Goal: Task Accomplishment & Management: Manage account settings

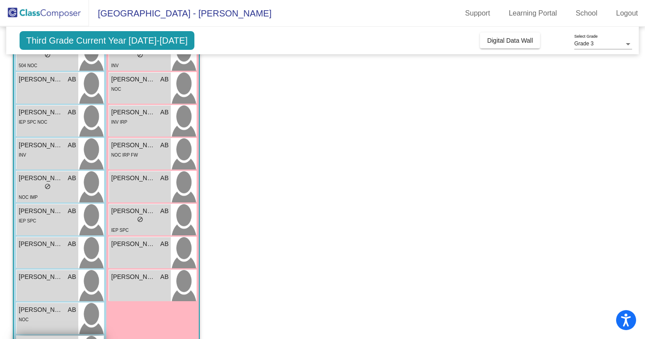
scroll to position [283, 0]
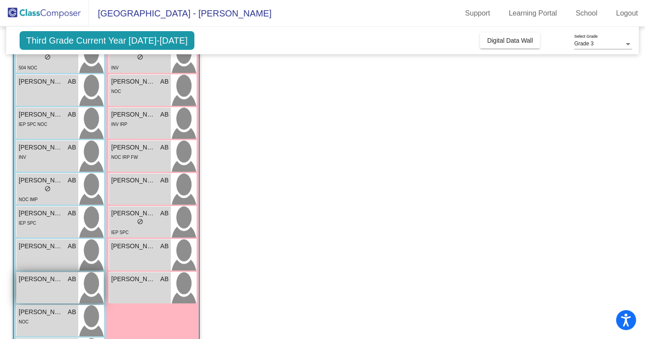
click at [54, 280] on span "[PERSON_NAME]" at bounding box center [41, 278] width 44 height 9
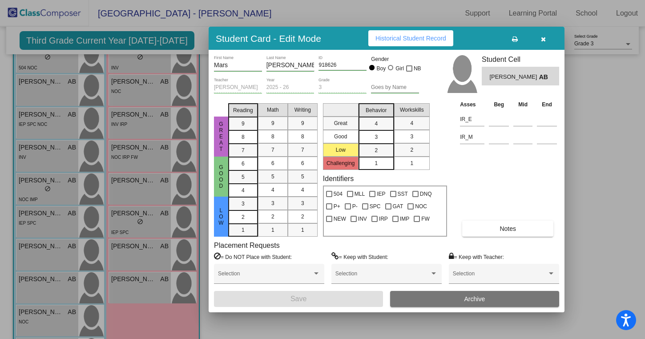
click at [428, 36] on span "Historical Student Record" at bounding box center [410, 38] width 71 height 7
click at [545, 37] on button "button" at bounding box center [543, 38] width 28 height 16
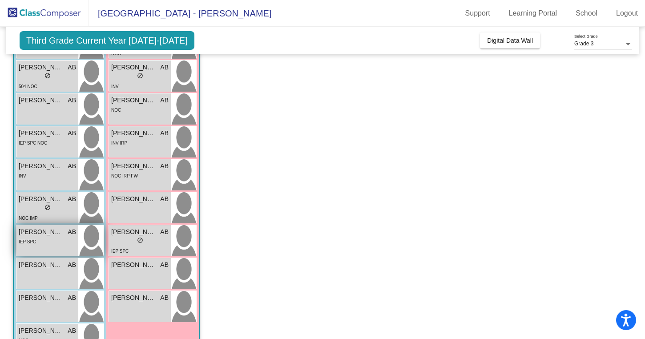
scroll to position [265, 0]
click at [51, 208] on div "lock do_not_disturb_alt" at bounding box center [47, 207] width 57 height 9
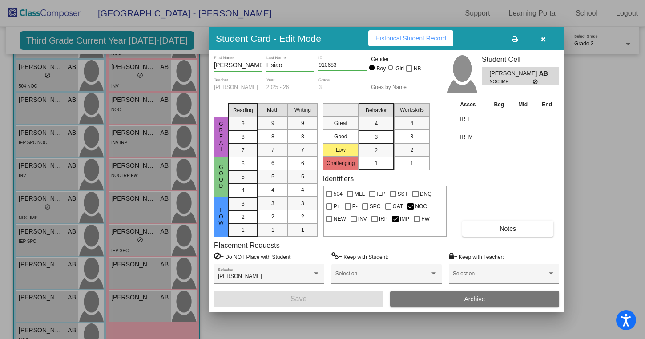
click at [516, 223] on button "Notes" at bounding box center [507, 229] width 91 height 16
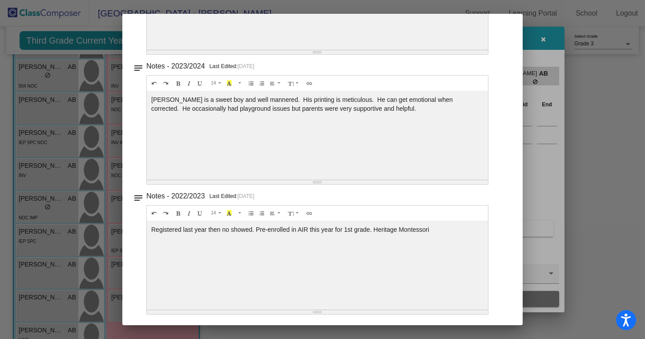
scroll to position [0, 0]
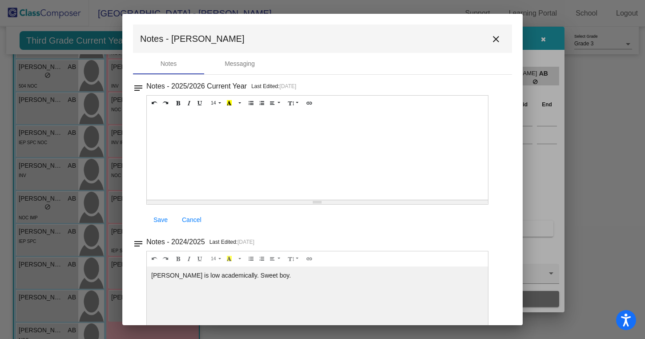
click at [494, 32] on button "close" at bounding box center [496, 39] width 18 height 18
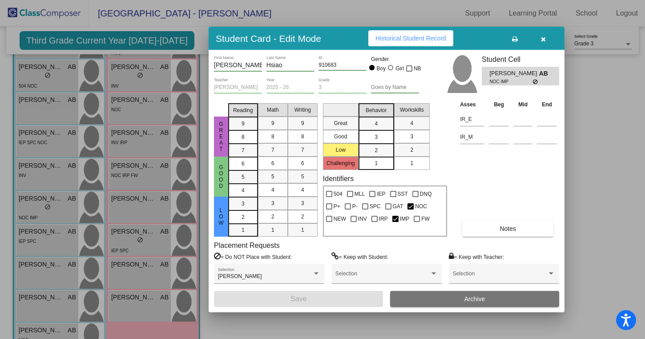
click at [544, 40] on icon "button" at bounding box center [543, 39] width 5 height 6
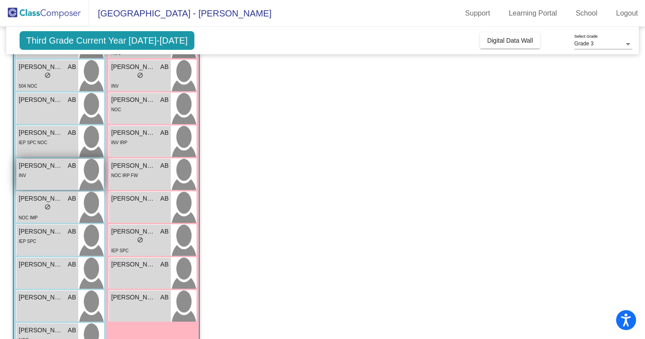
click at [55, 168] on span "[PERSON_NAME]" at bounding box center [41, 165] width 44 height 9
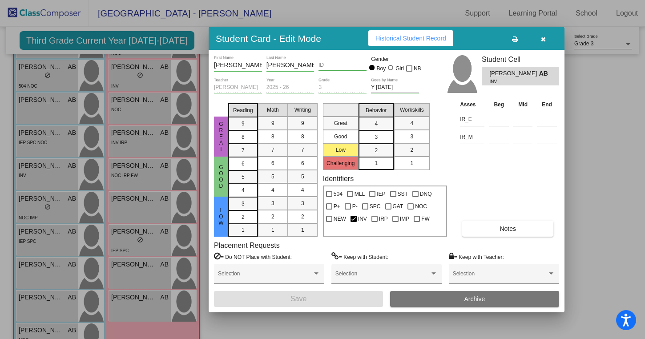
click at [501, 230] on span "Notes" at bounding box center [507, 228] width 16 height 7
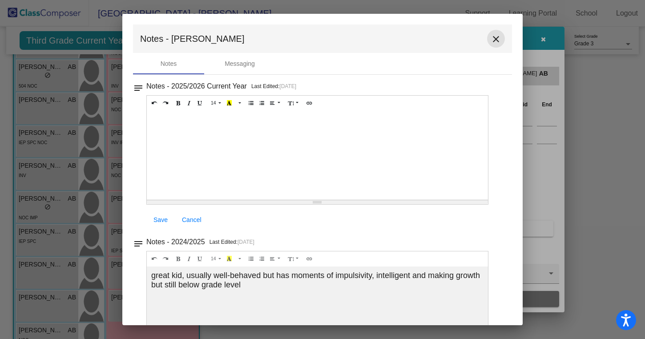
click at [491, 40] on mat-icon "close" at bounding box center [496, 39] width 11 height 11
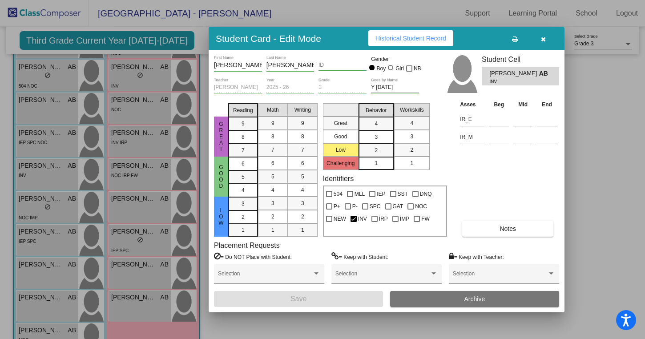
click at [542, 38] on icon "button" at bounding box center [543, 39] width 5 height 6
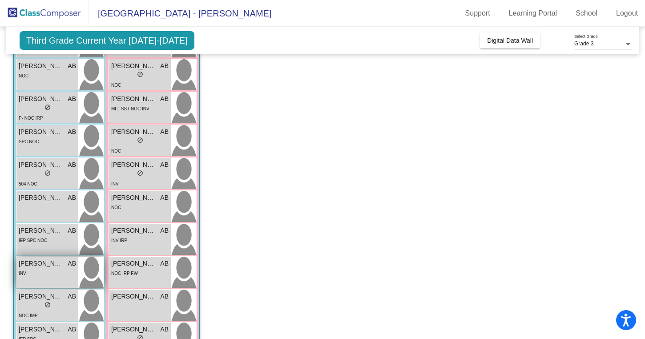
scroll to position [167, 0]
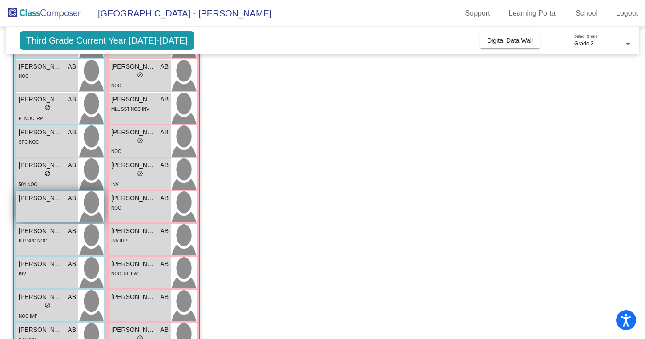
click at [58, 213] on div "[PERSON_NAME] AB lock do_not_disturb_alt" at bounding box center [47, 206] width 62 height 31
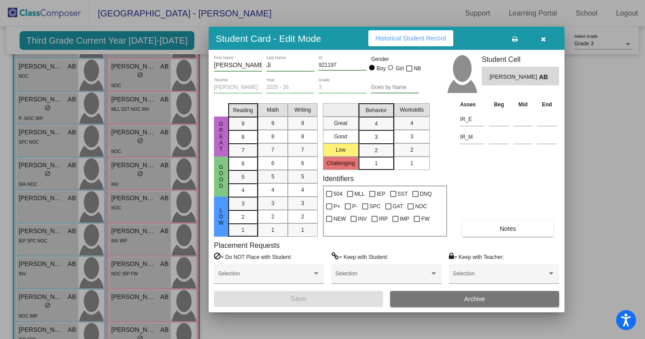
click at [506, 229] on span "Notes" at bounding box center [507, 228] width 16 height 7
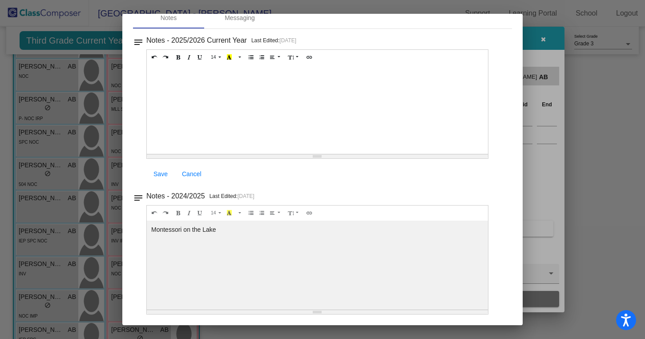
scroll to position [0, 0]
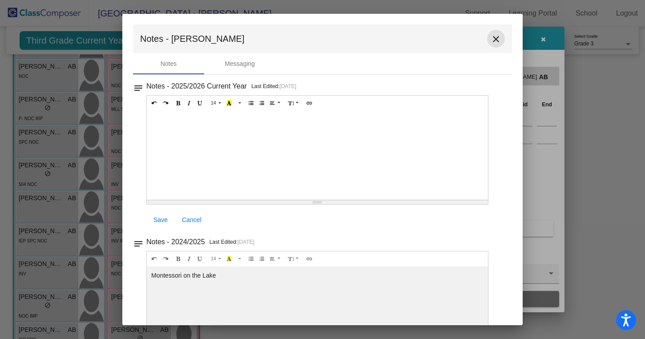
click at [493, 38] on mat-icon "close" at bounding box center [496, 39] width 11 height 11
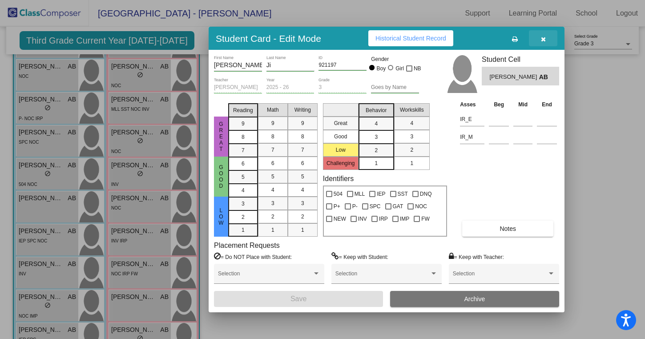
click at [540, 36] on button "button" at bounding box center [543, 38] width 28 height 16
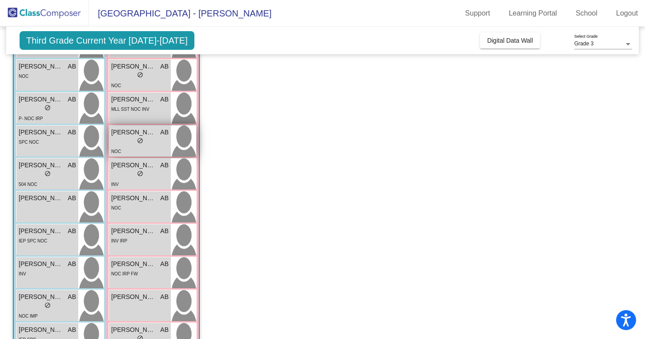
click at [121, 127] on div "[PERSON_NAME] lock do_not_disturb_alt NOC" at bounding box center [140, 140] width 62 height 31
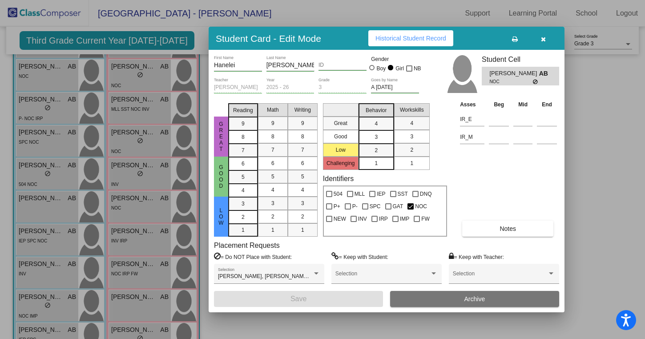
click at [498, 235] on button "Notes" at bounding box center [507, 229] width 91 height 16
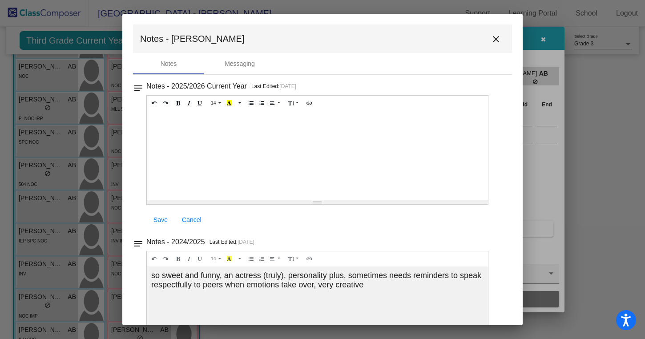
click at [494, 41] on mat-icon "close" at bounding box center [496, 39] width 11 height 11
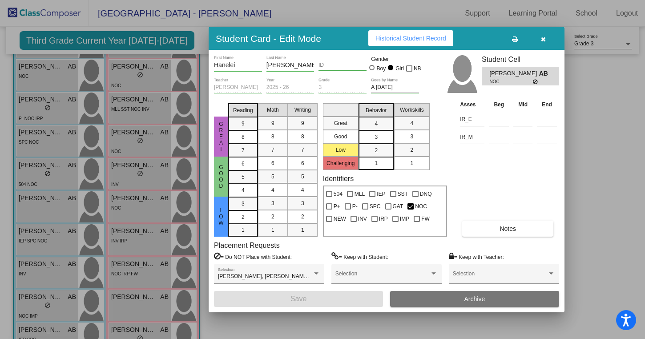
click at [542, 39] on icon "button" at bounding box center [543, 39] width 5 height 6
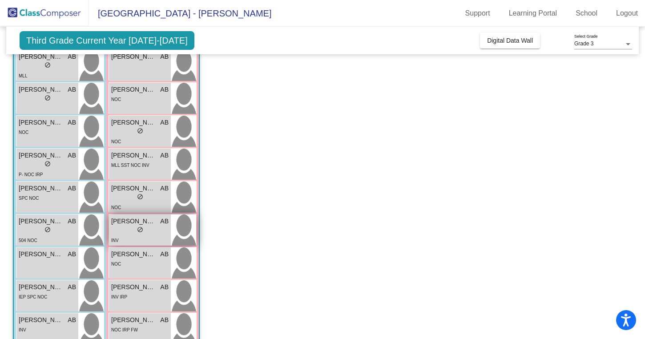
scroll to position [98, 0]
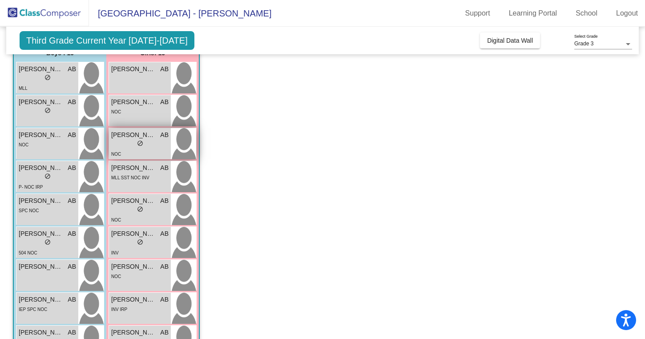
click at [161, 142] on div "lock do_not_disturb_alt" at bounding box center [139, 144] width 57 height 9
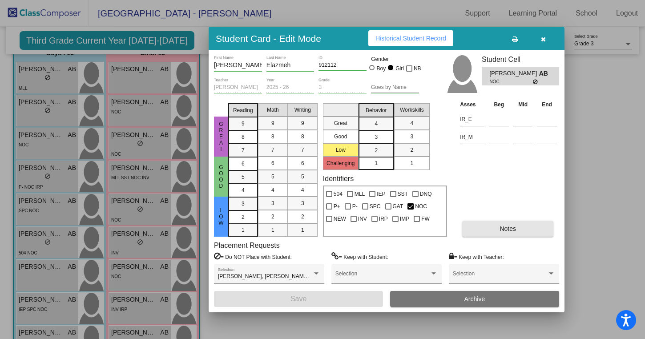
click at [518, 227] on button "Notes" at bounding box center [507, 229] width 91 height 16
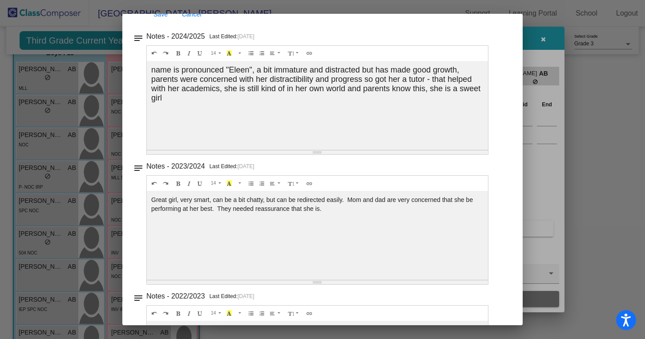
scroll to position [0, 0]
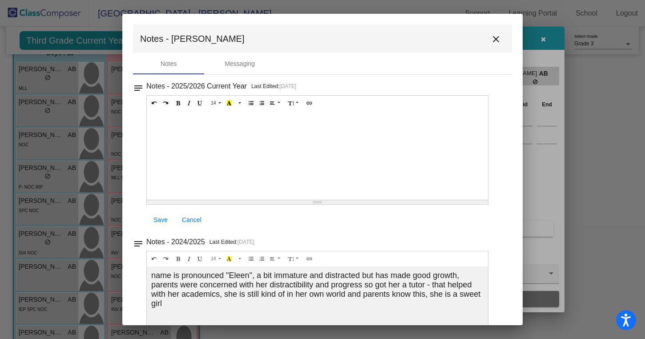
click at [492, 39] on mat-icon "close" at bounding box center [496, 39] width 11 height 11
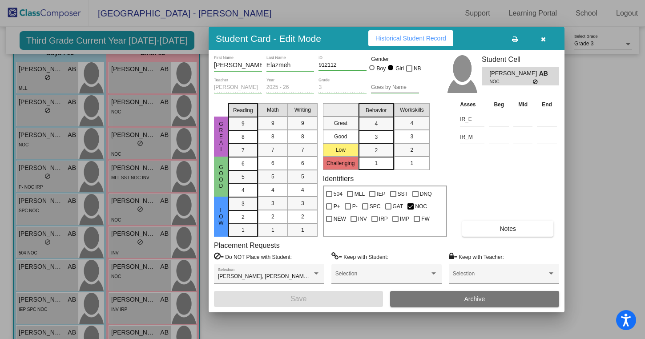
click at [547, 40] on button "button" at bounding box center [543, 38] width 28 height 16
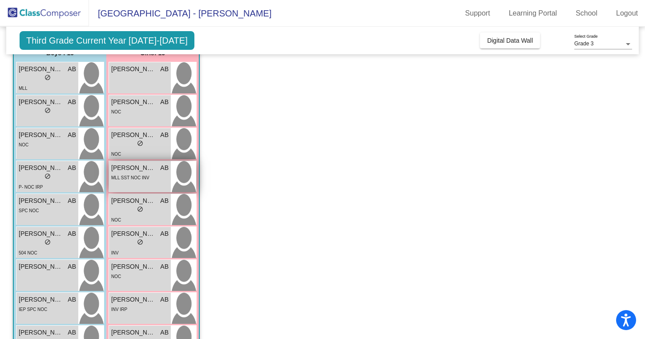
scroll to position [80, 0]
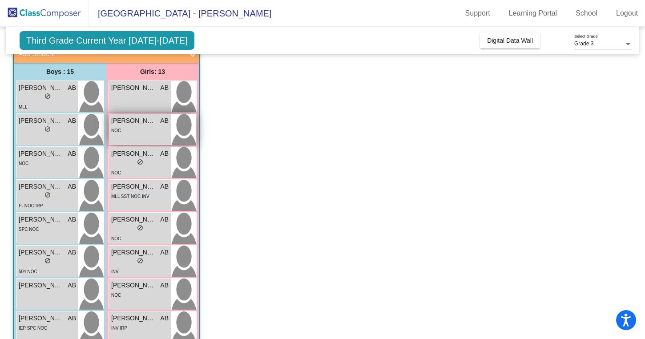
click at [166, 134] on div "NOC" at bounding box center [139, 129] width 57 height 9
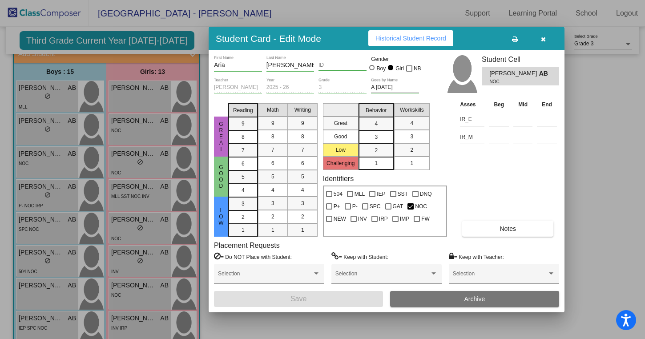
click at [507, 228] on span "Notes" at bounding box center [507, 228] width 16 height 7
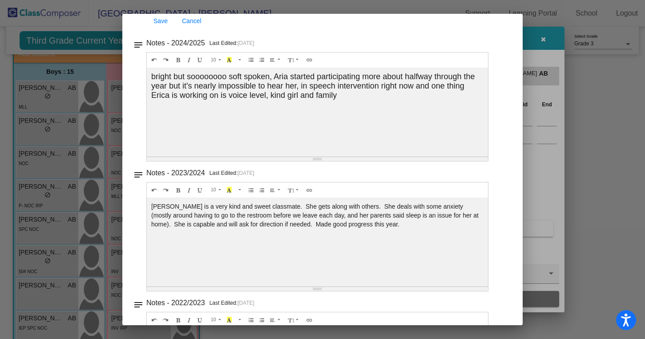
scroll to position [0, 0]
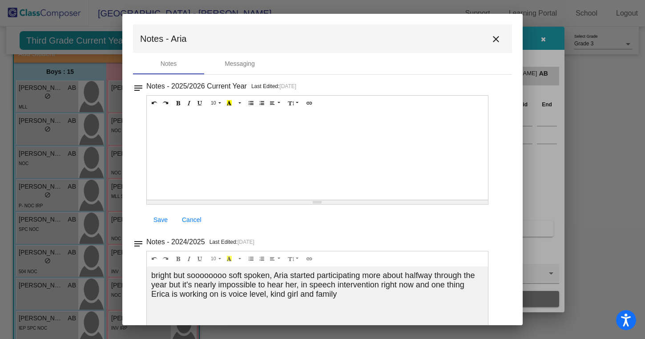
click at [491, 39] on mat-icon "close" at bounding box center [496, 39] width 11 height 11
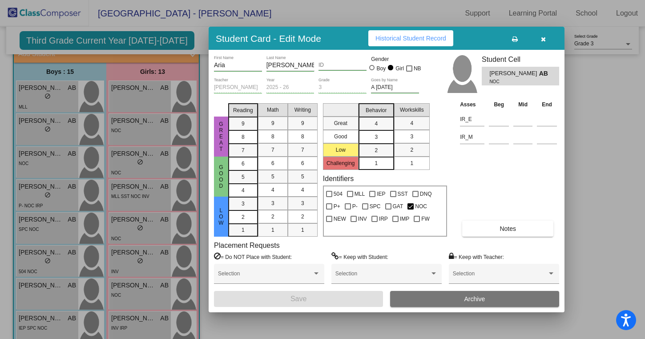
click at [544, 43] on button "button" at bounding box center [543, 38] width 28 height 16
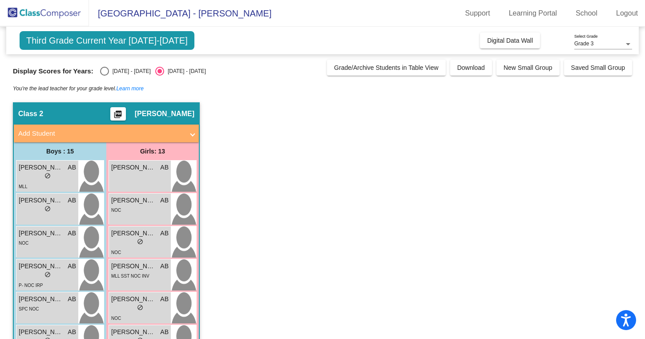
scroll to position [302, 0]
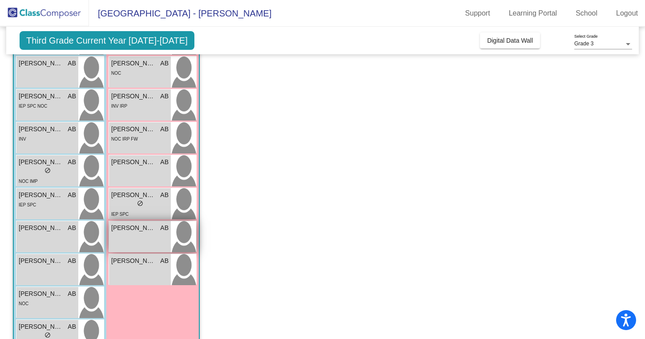
click at [144, 242] on div "[PERSON_NAME] AB lock do_not_disturb_alt" at bounding box center [140, 236] width 62 height 31
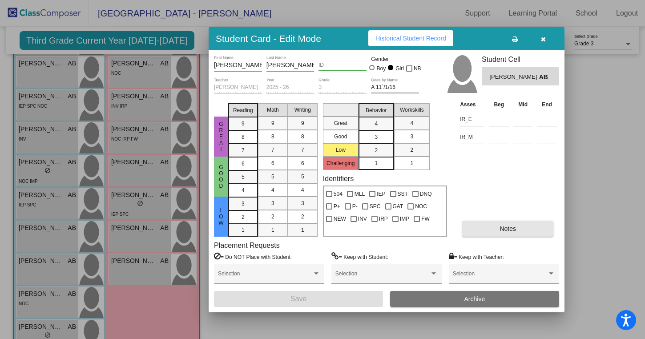
click at [494, 226] on button "Notes" at bounding box center [507, 229] width 91 height 16
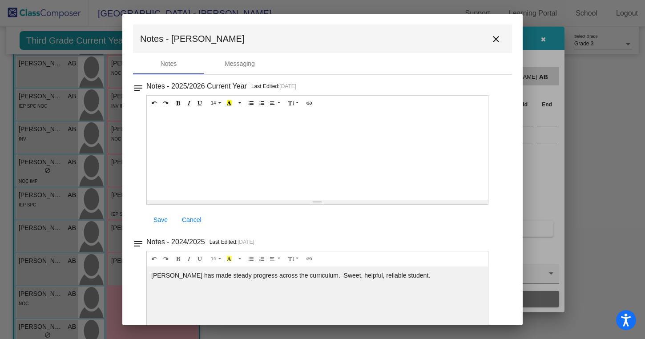
click at [495, 36] on mat-icon "close" at bounding box center [496, 39] width 11 height 11
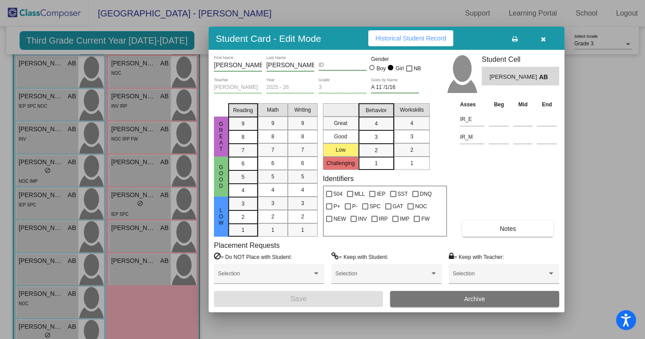
click at [543, 43] on button "button" at bounding box center [543, 38] width 28 height 16
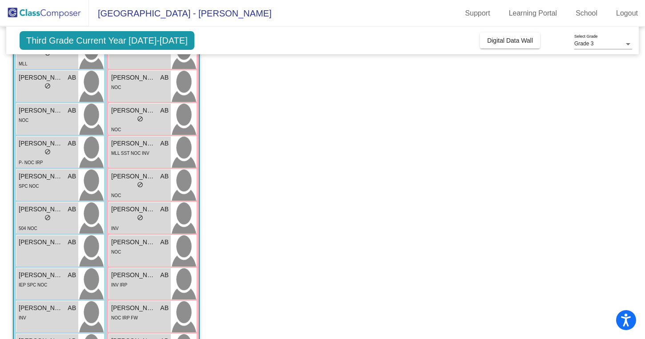
scroll to position [79, 0]
